Goal: Information Seeking & Learning: Learn about a topic

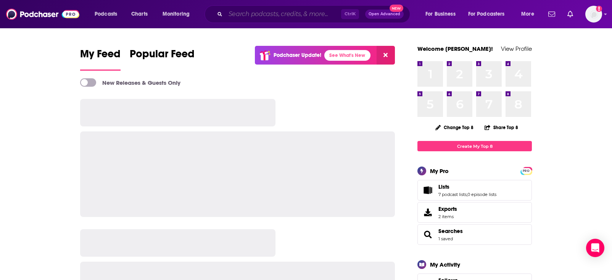
click at [282, 17] on input "Search podcasts, credits, & more..." at bounding box center [283, 14] width 116 height 12
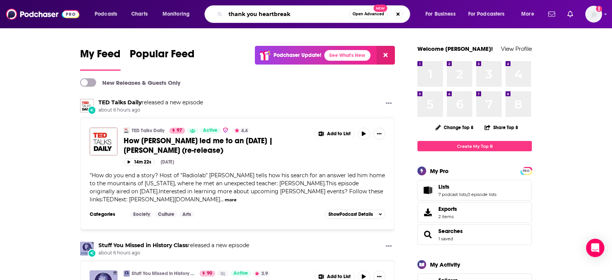
type input "thank you heartbreak"
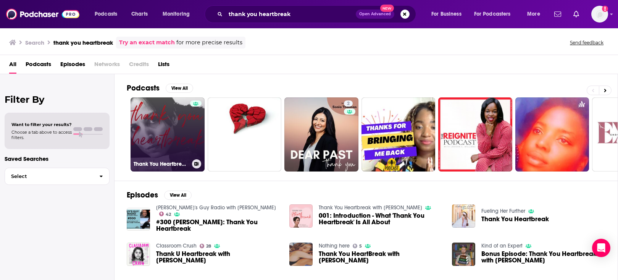
click at [174, 116] on link "Thank You Heartbreak with [PERSON_NAME]" at bounding box center [167, 134] width 74 height 74
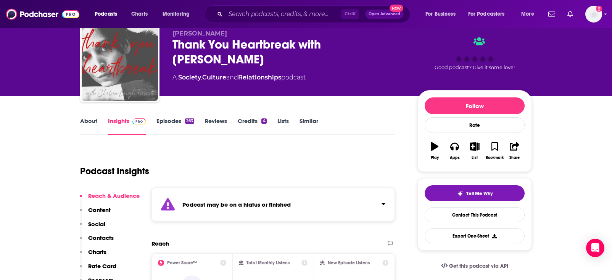
scroll to position [34, 0]
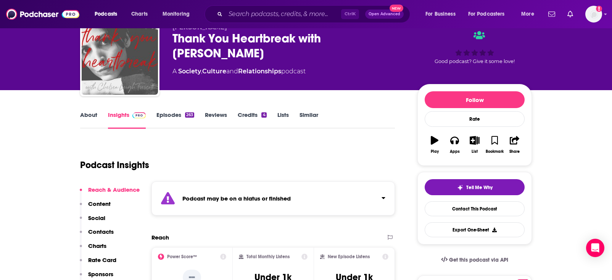
click at [177, 119] on link "Episodes 263" at bounding box center [175, 120] width 38 height 18
